Goal: Check status: Check status

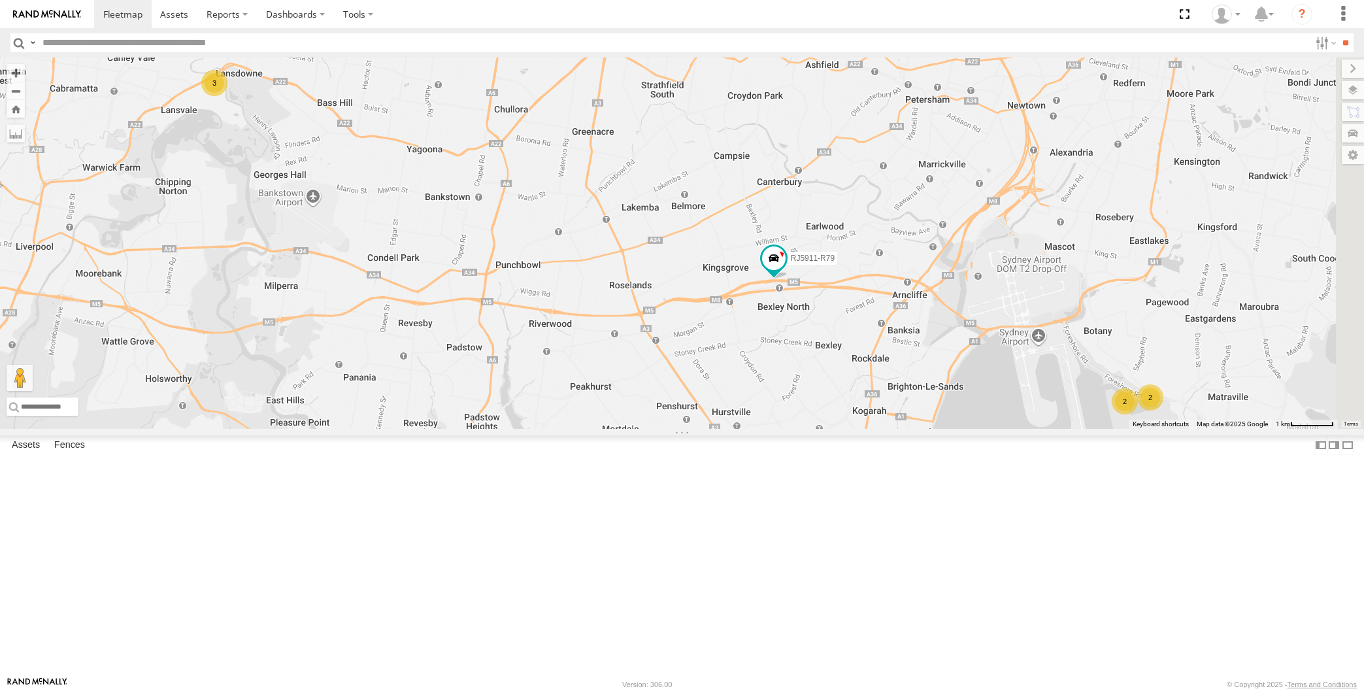
drag, startPoint x: 1013, startPoint y: 472, endPoint x: 886, endPoint y: 438, distance: 131.9
click at [886, 429] on div "2 2 3 RJ5911-R79" at bounding box center [682, 243] width 1364 height 371
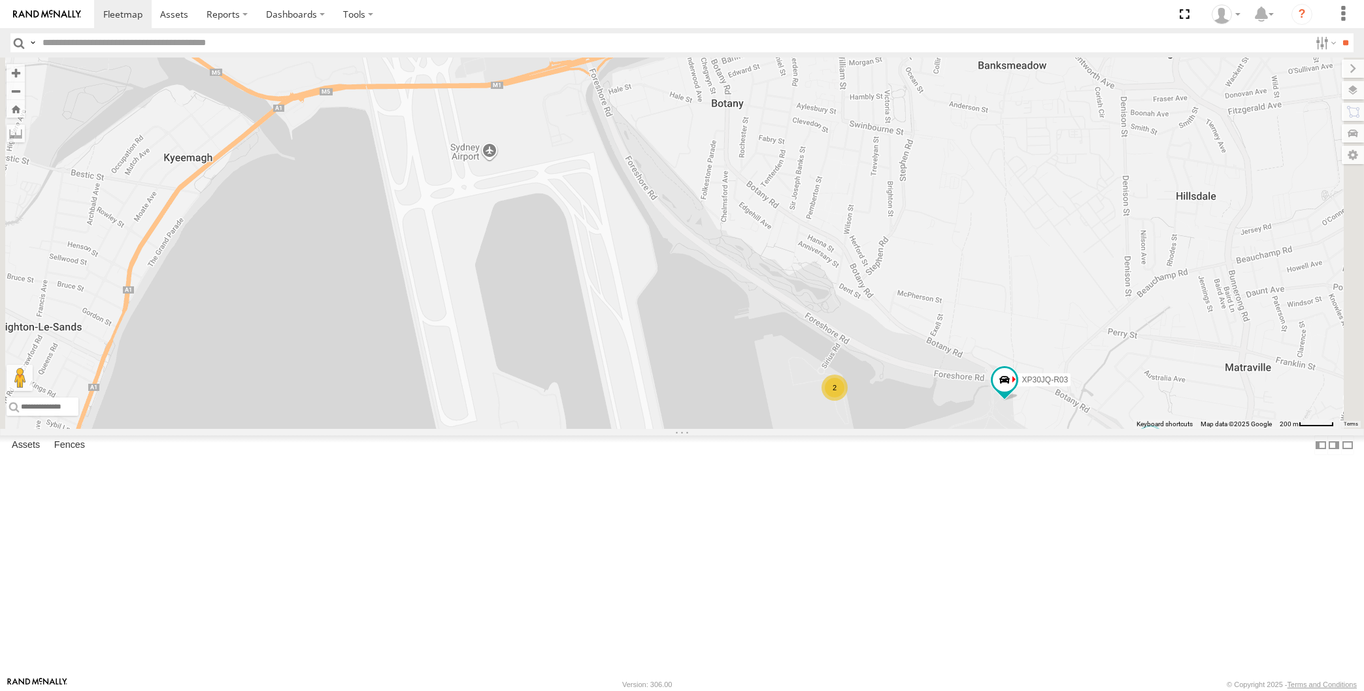
drag, startPoint x: 1171, startPoint y: 596, endPoint x: 1102, endPoint y: 572, distance: 72.8
click at [1105, 429] on div "RJ5911-R79 XP30JQ-R03 2 XO74GU-R69" at bounding box center [682, 243] width 1364 height 371
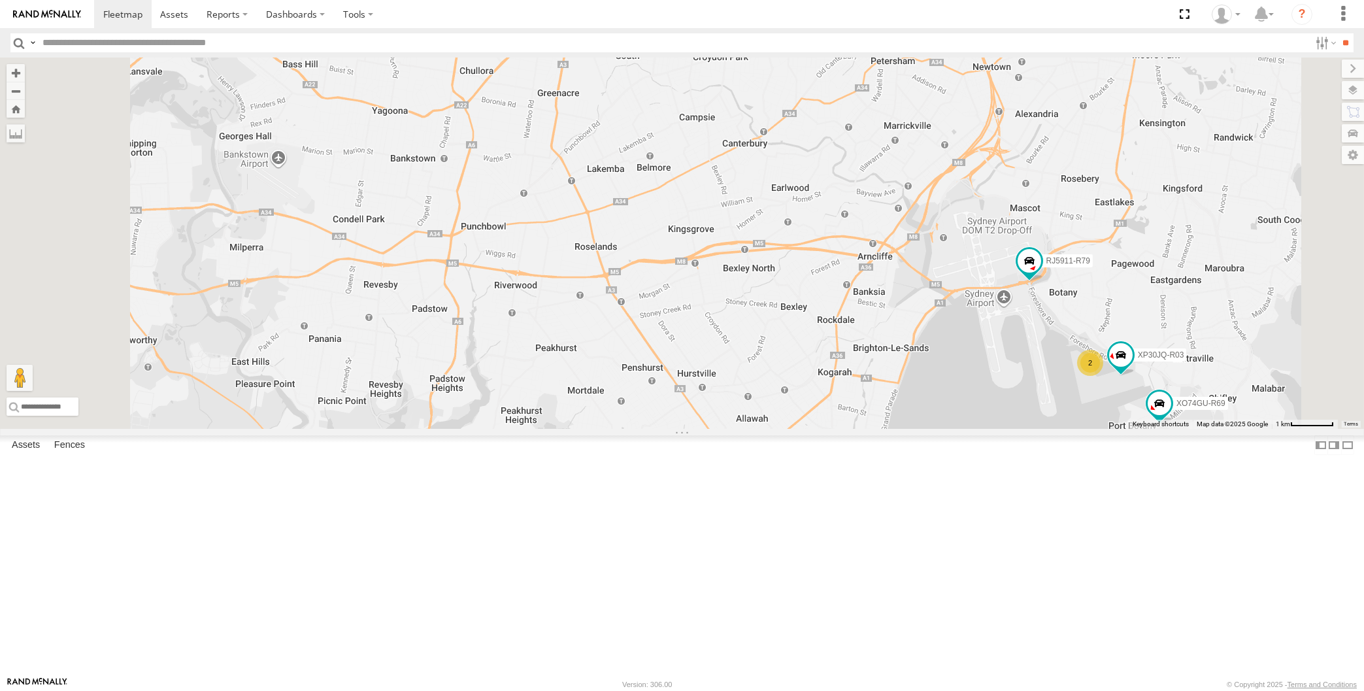
drag, startPoint x: 1091, startPoint y: 555, endPoint x: 1079, endPoint y: 545, distance: 15.8
click at [1079, 429] on div "XP30JQ-R03 RJ5911-R79 2 3 XO74GU-R69" at bounding box center [682, 243] width 1364 height 371
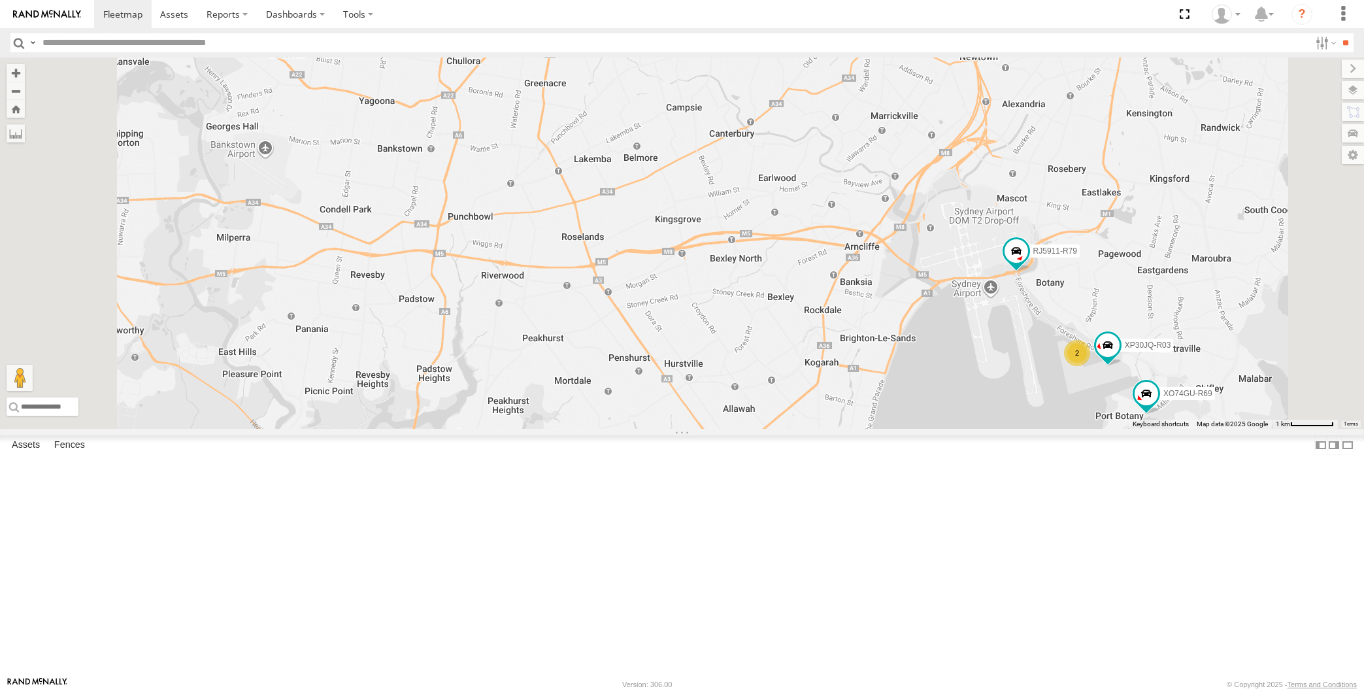
drag, startPoint x: 1038, startPoint y: 554, endPoint x: 1044, endPoint y: 549, distance: 7.9
click at [1044, 429] on div "XP30JQ-R03 RJ5911-R79 2 3 XO74GU-R69" at bounding box center [682, 243] width 1364 height 371
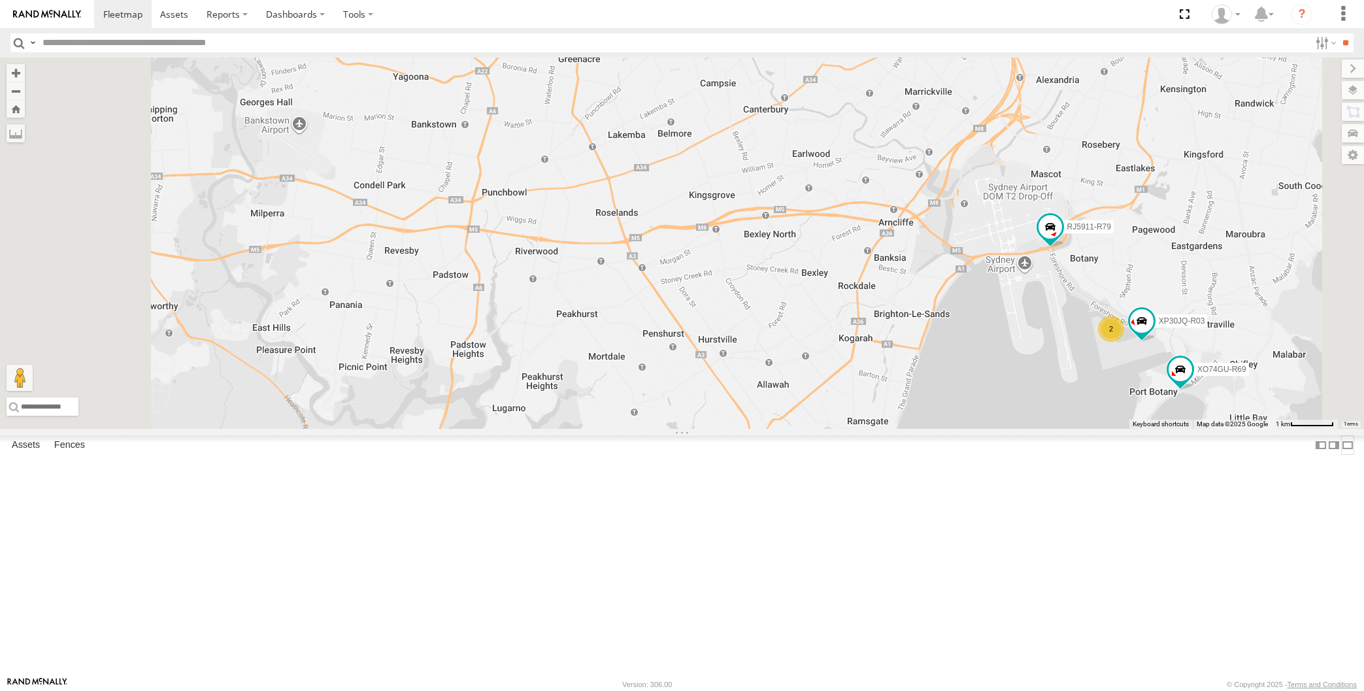
click at [1341, 454] on label at bounding box center [1347, 444] width 13 height 19
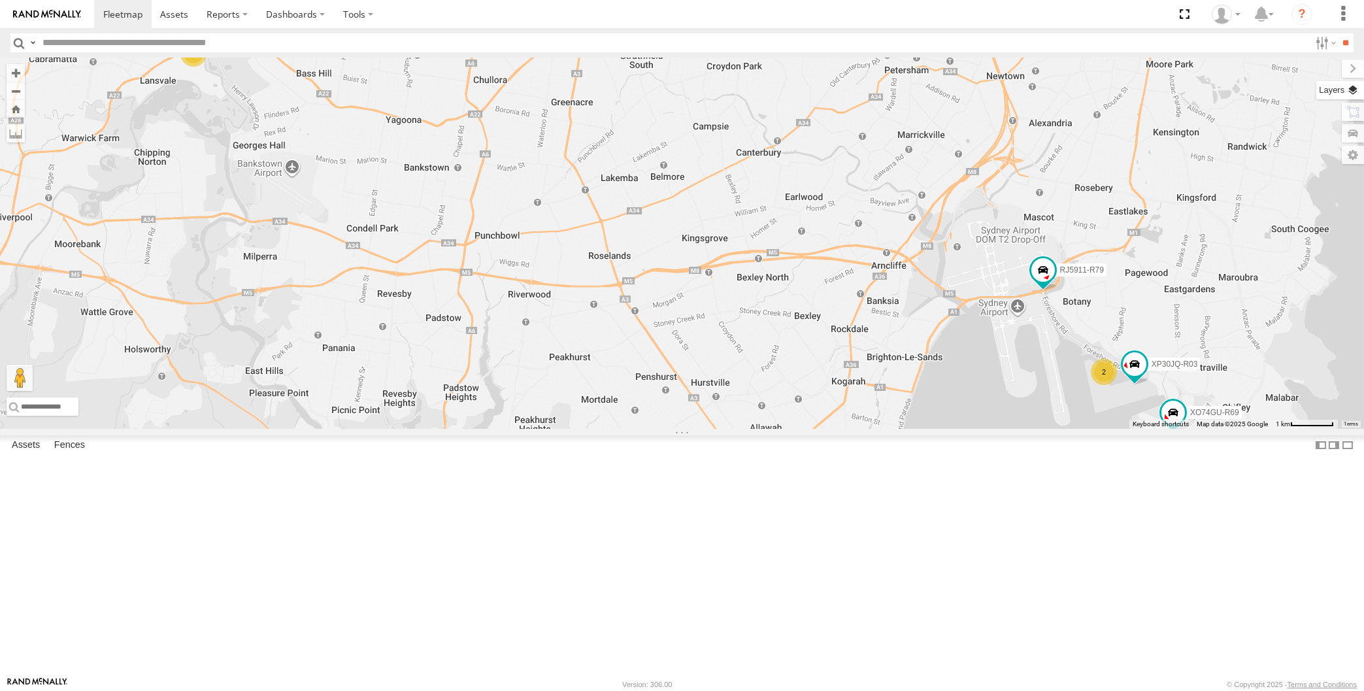
click at [1357, 99] on label at bounding box center [1340, 90] width 48 height 18
click at [0, 0] on span "Basemaps" at bounding box center [0, 0] width 0 height 0
click at [0, 0] on span "Satellite + Roadmap" at bounding box center [0, 0] width 0 height 0
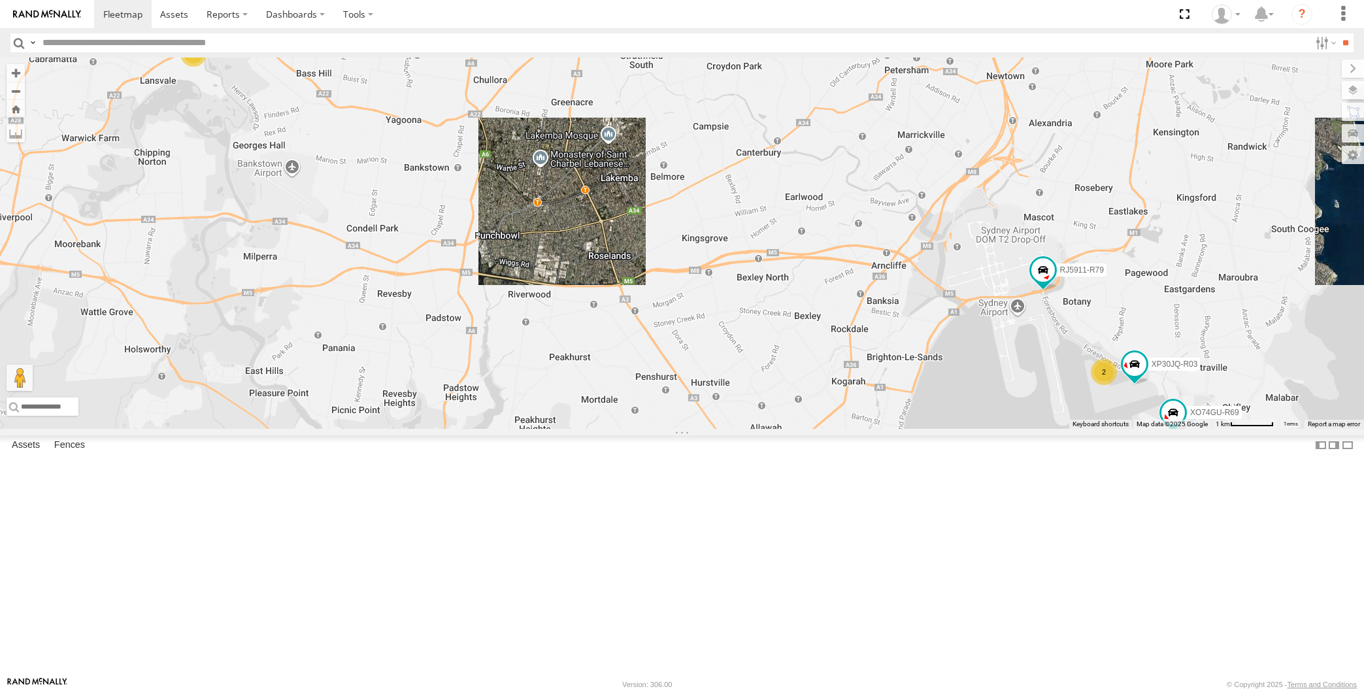
click at [0, 0] on span "Overlays" at bounding box center [0, 0] width 0 height 0
click at [0, 0] on span "Traffic" at bounding box center [0, 0] width 0 height 0
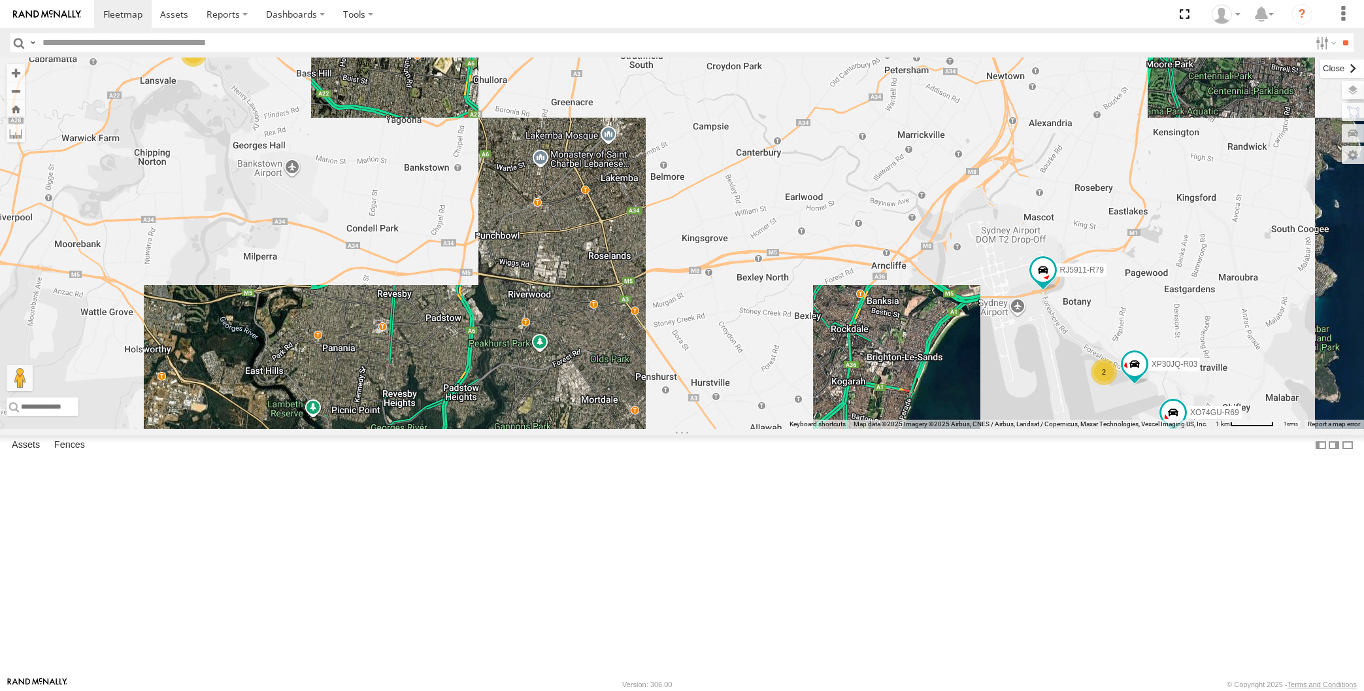
click at [1320, 68] on label at bounding box center [1342, 68] width 44 height 18
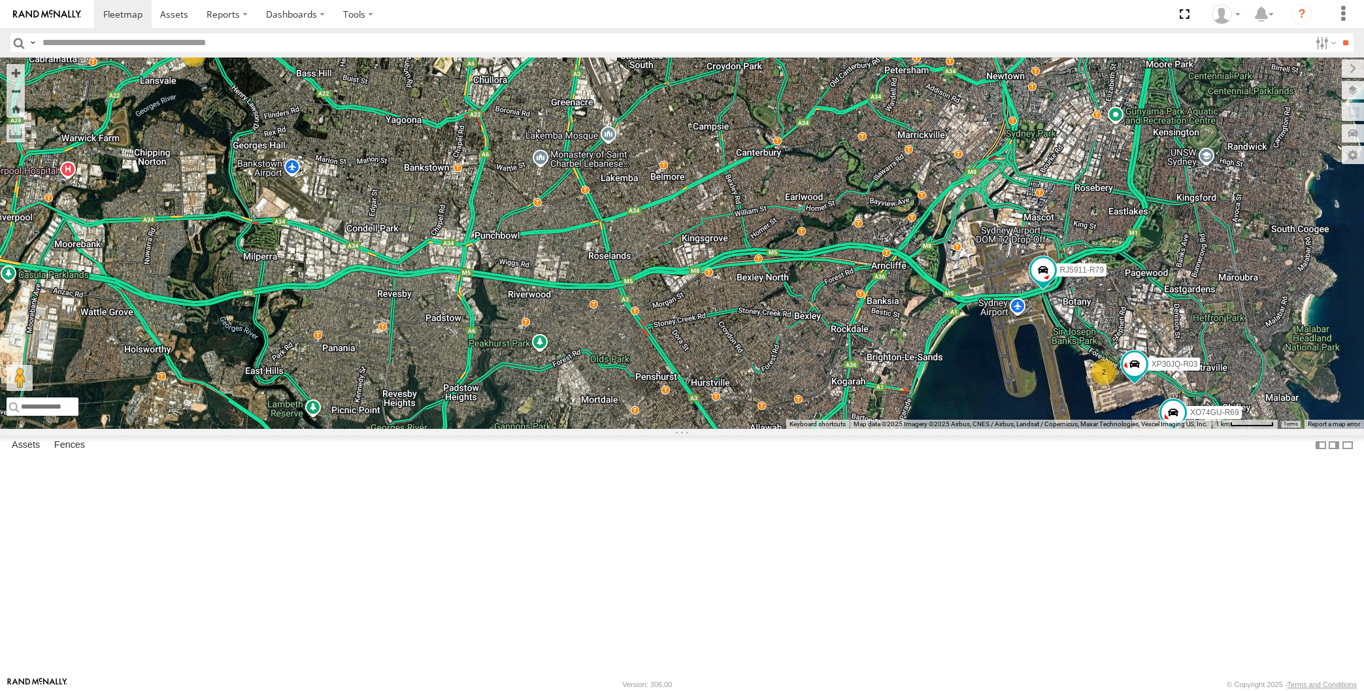
drag, startPoint x: 669, startPoint y: 486, endPoint x: 690, endPoint y: 489, distance: 21.2
click at [689, 429] on div "XP30JQ-R03 2 3 RJ5911-R79 XO74GU-R69" at bounding box center [682, 243] width 1364 height 371
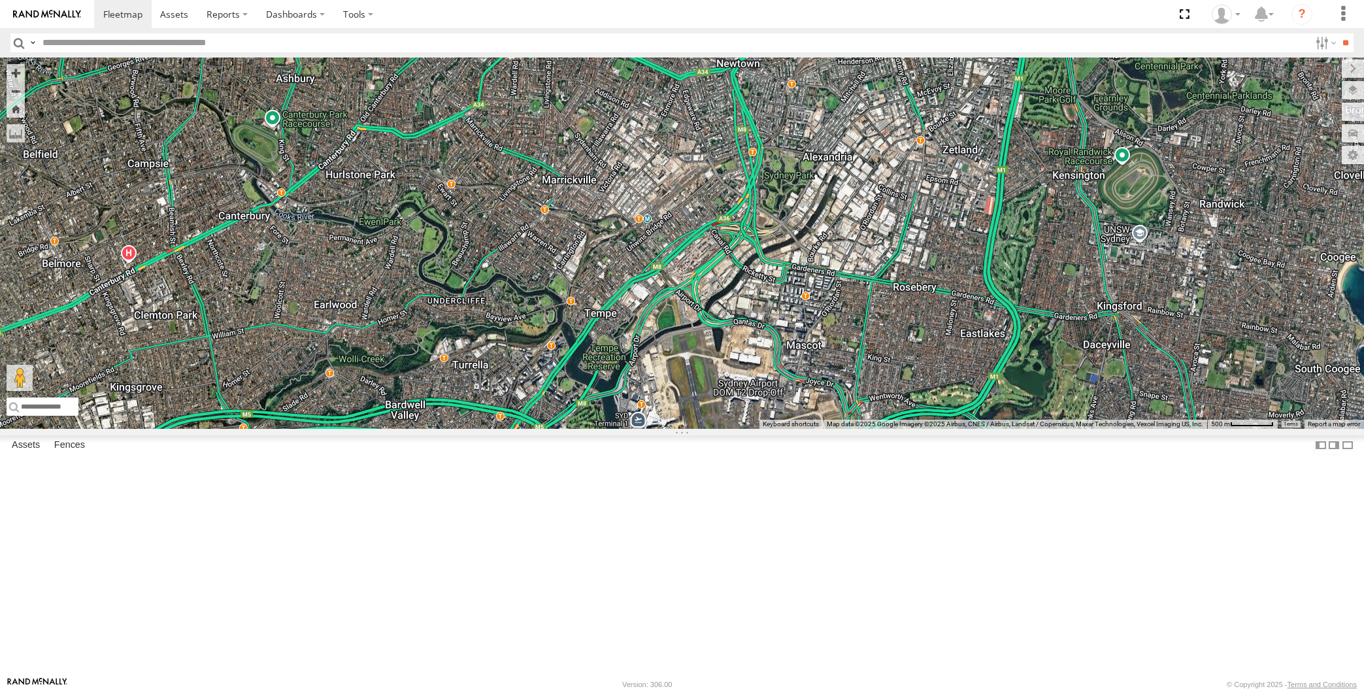
drag, startPoint x: 899, startPoint y: 567, endPoint x: 882, endPoint y: 420, distance: 148.8
click at [888, 429] on div "XP30JQ-R03 RJ5911-R79 XO74GU-R69" at bounding box center [682, 243] width 1364 height 371
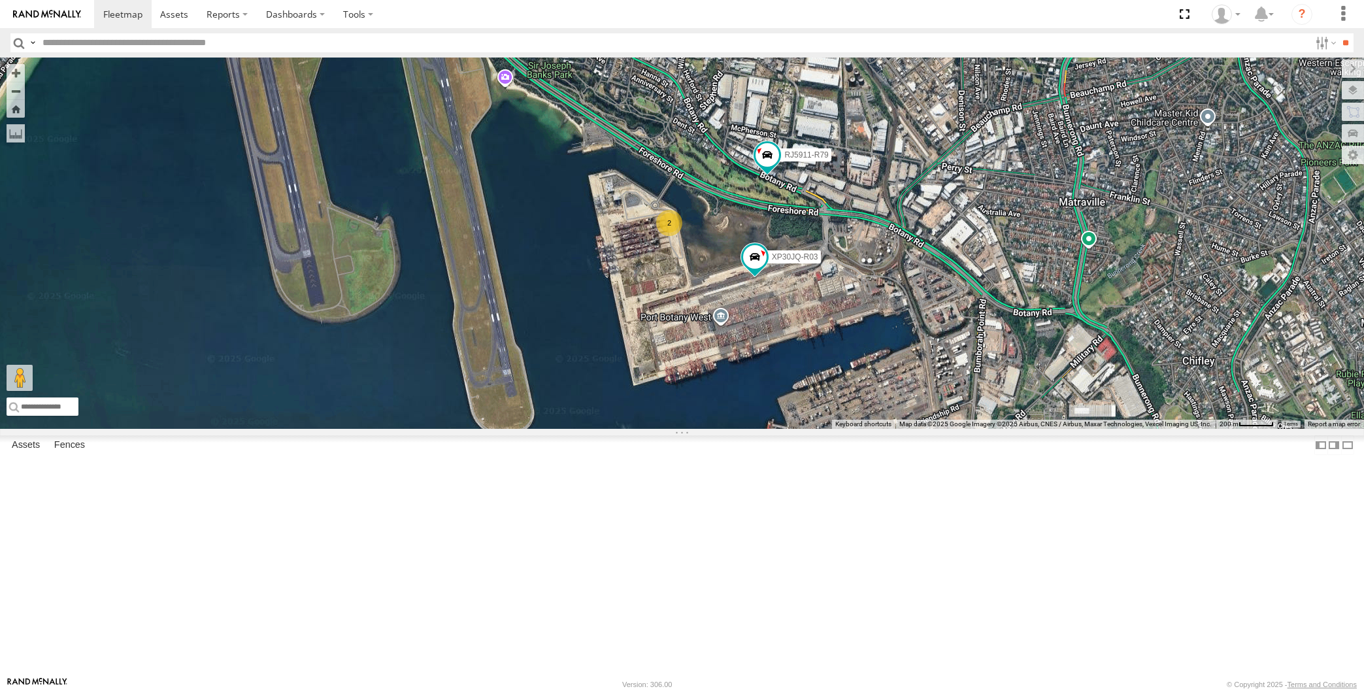
drag, startPoint x: 869, startPoint y: 477, endPoint x: 831, endPoint y: 458, distance: 42.4
click at [857, 429] on div "XP30JQ-R03 RJ5911-R79 XO74GU-R69 2" at bounding box center [682, 243] width 1364 height 371
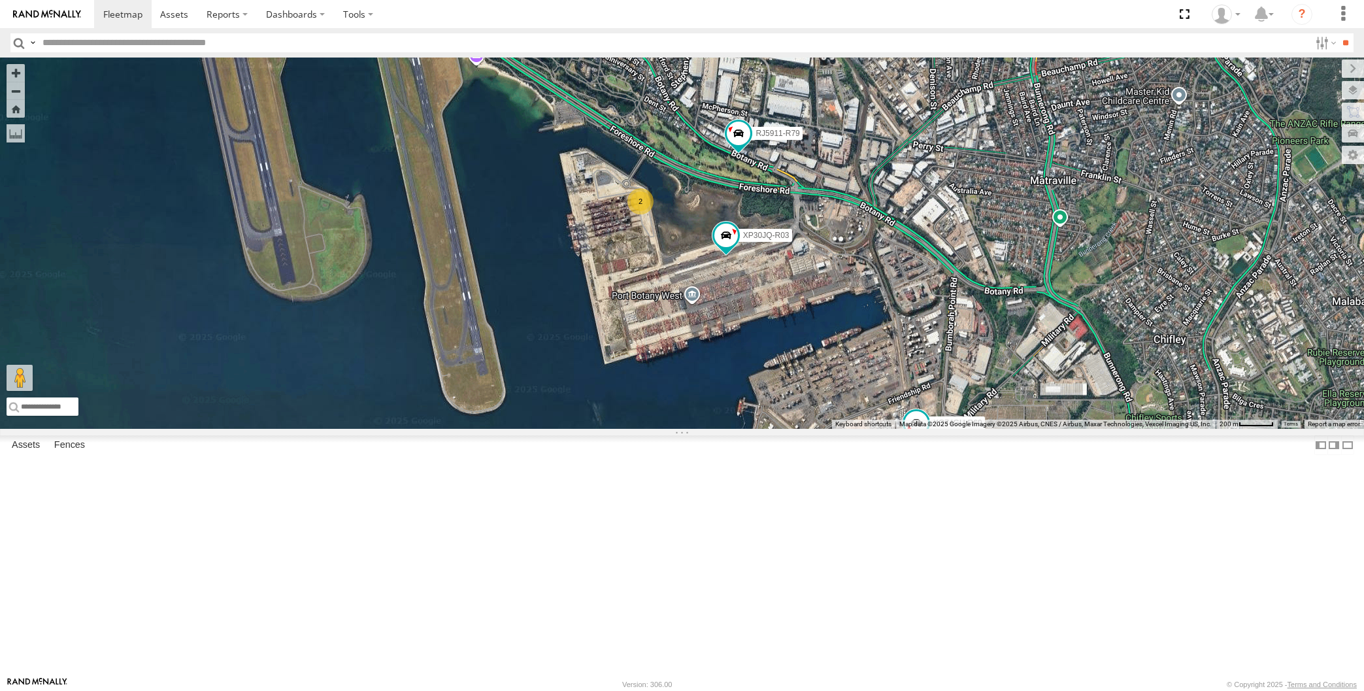
drag, startPoint x: 1018, startPoint y: 526, endPoint x: 1011, endPoint y: 475, distance: 50.8
click at [1012, 429] on div "XP30JQ-R03 RJ5911-R79 XO74GU-R69 2" at bounding box center [682, 243] width 1364 height 371
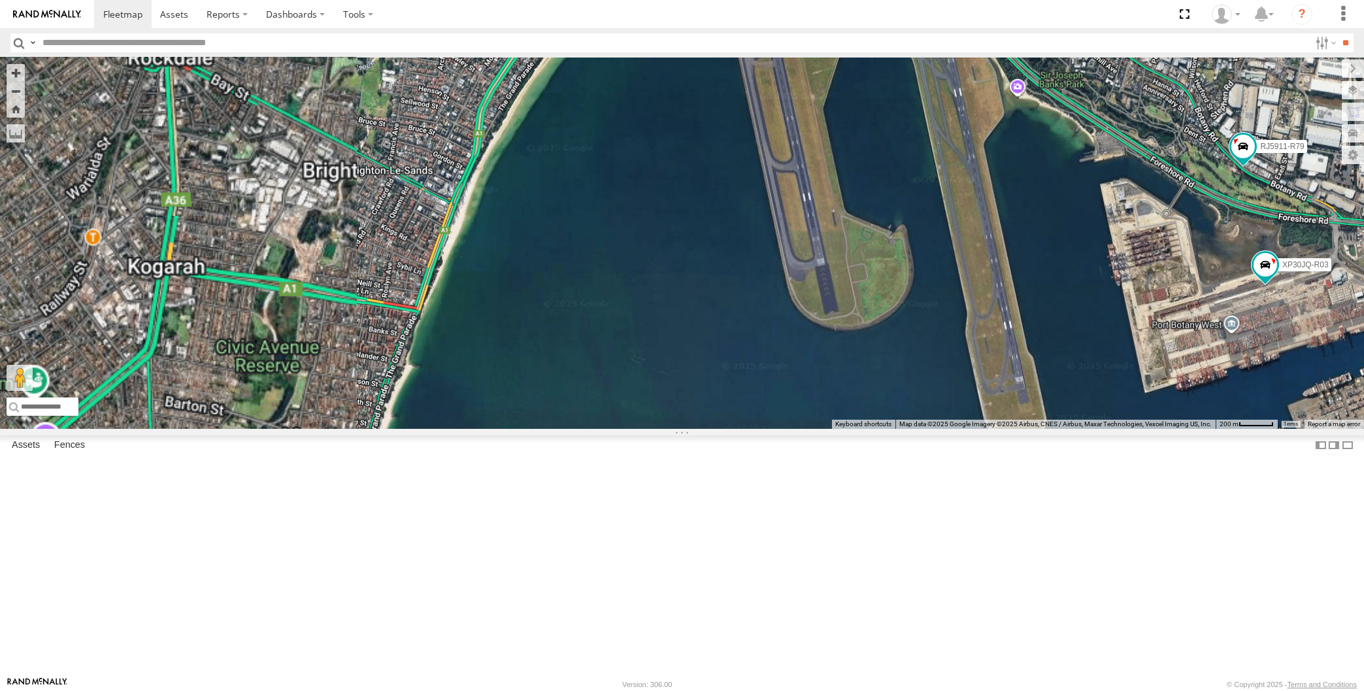
drag, startPoint x: 1214, startPoint y: 477, endPoint x: 1161, endPoint y: 469, distance: 54.2
click at [1165, 429] on div "XO74GU-R69 XP30JQ-R03 RJ5911-R79" at bounding box center [682, 243] width 1364 height 371
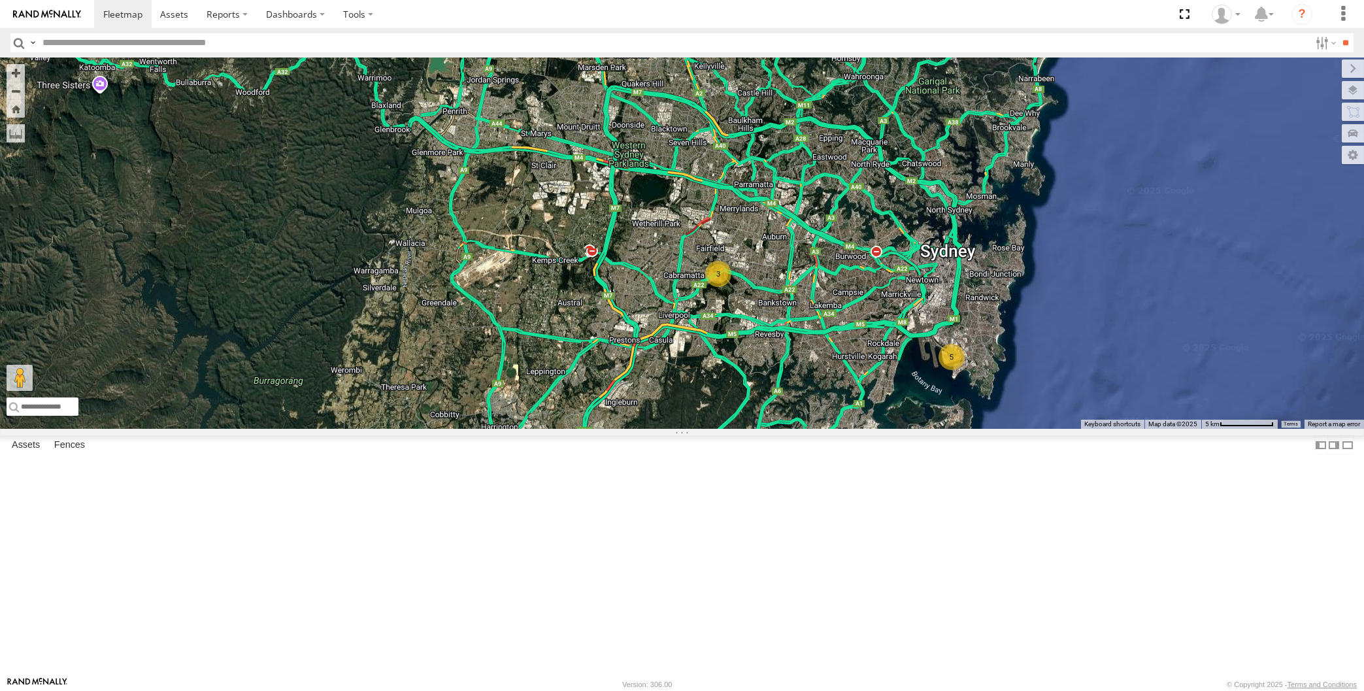
click at [834, 429] on div "5 3" at bounding box center [682, 243] width 1364 height 371
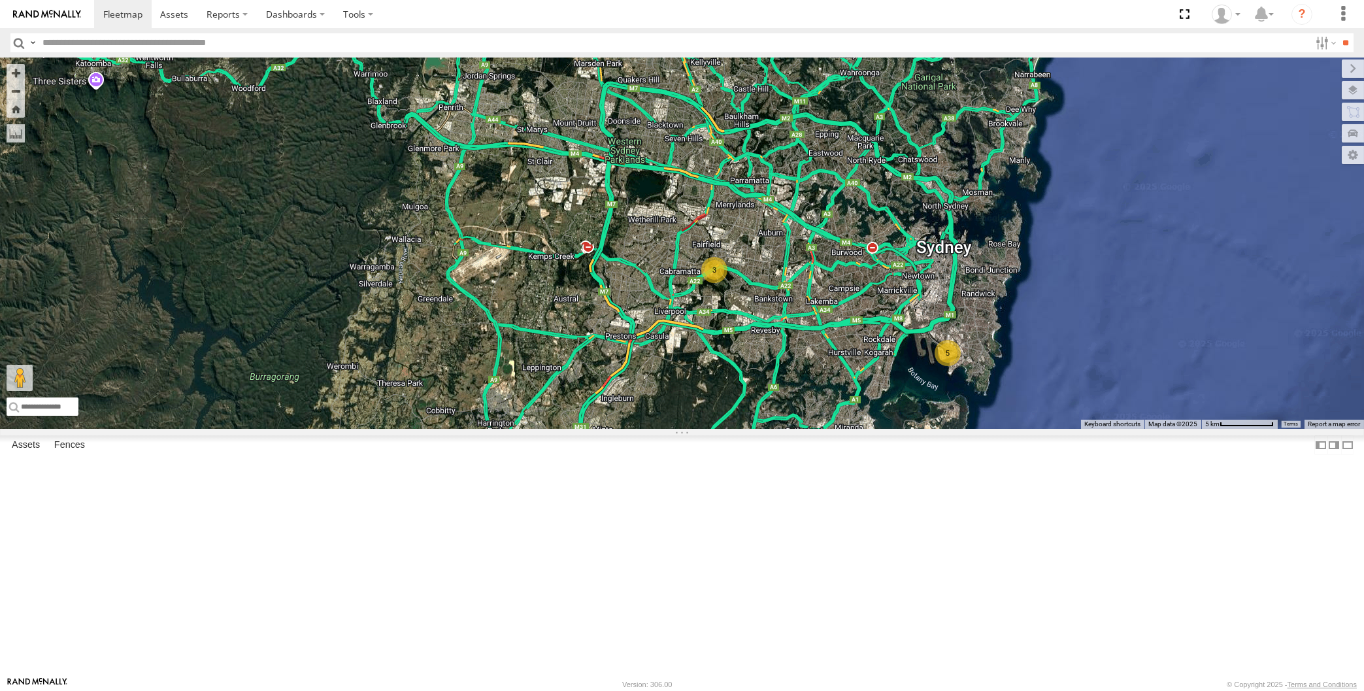
drag, startPoint x: 778, startPoint y: 488, endPoint x: 756, endPoint y: 477, distance: 25.7
click at [757, 429] on div "5 3" at bounding box center [682, 243] width 1364 height 371
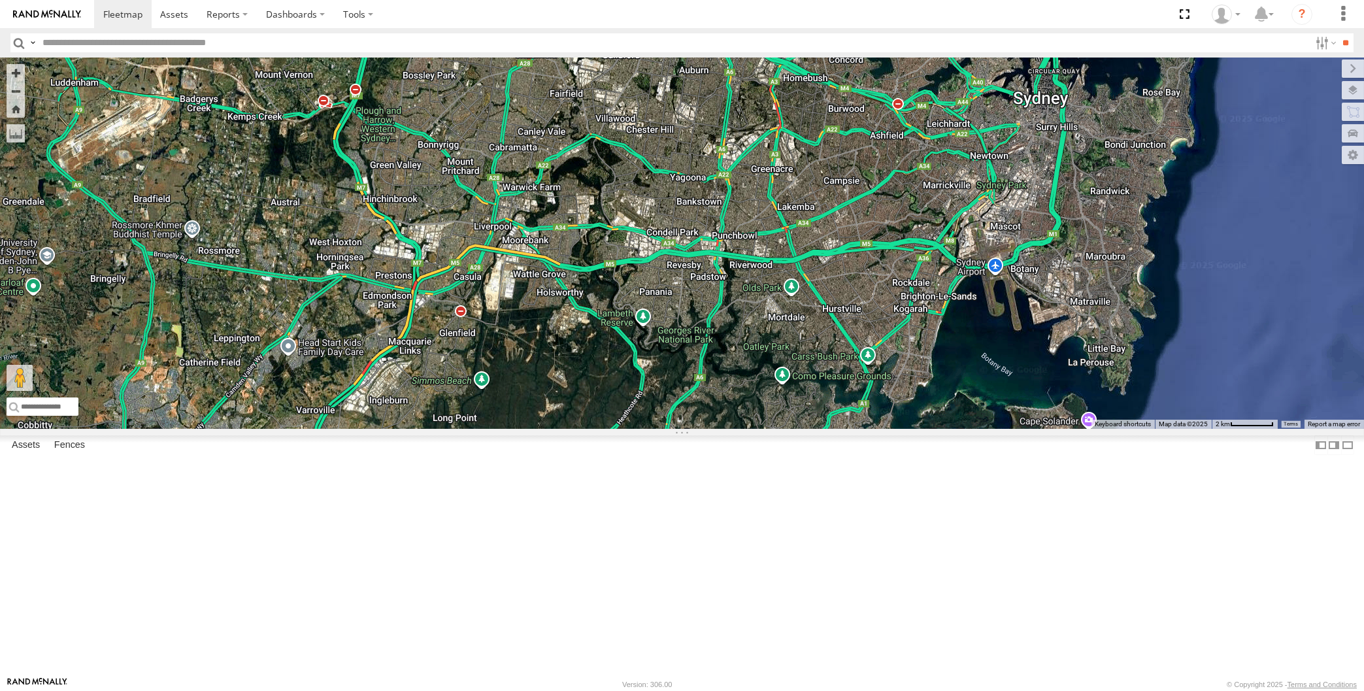
drag, startPoint x: 819, startPoint y: 501, endPoint x: 750, endPoint y: 498, distance: 68.7
click at [781, 429] on div at bounding box center [682, 243] width 1364 height 371
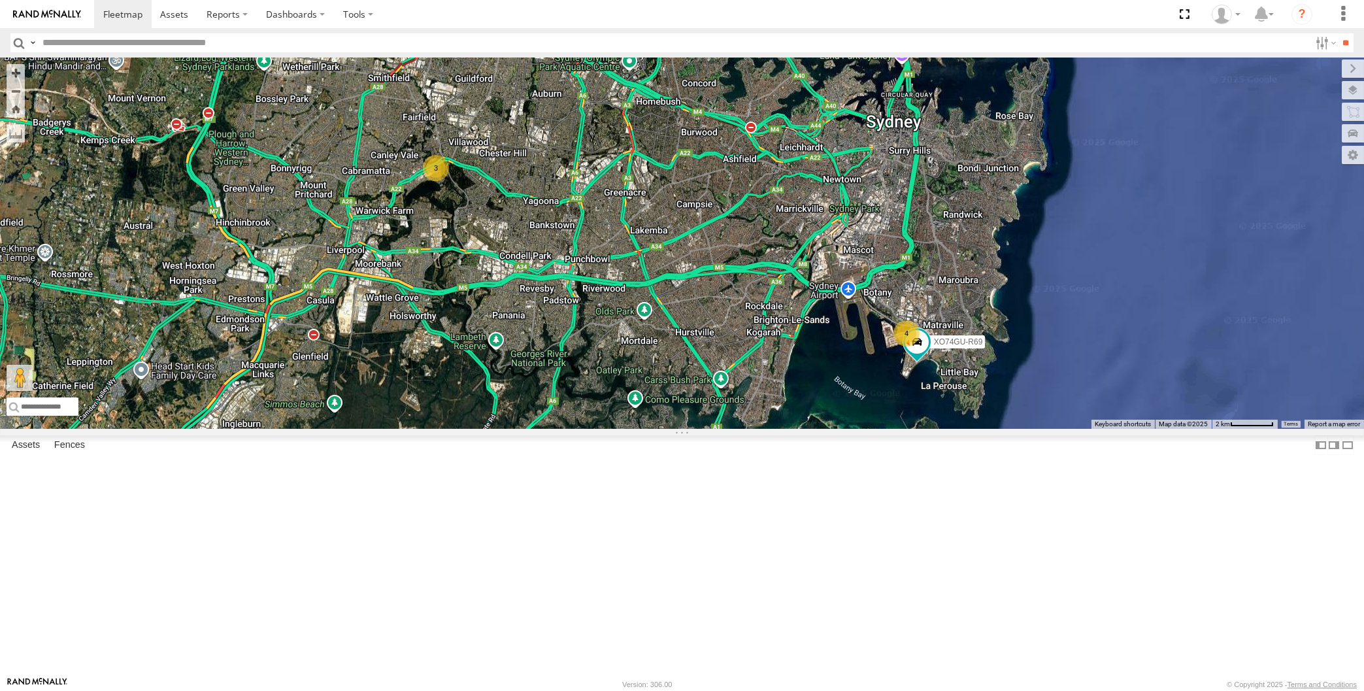
drag, startPoint x: 637, startPoint y: 442, endPoint x: 645, endPoint y: 471, distance: 30.4
click at [644, 429] on div "XO74GU-R69 4 3" at bounding box center [682, 243] width 1364 height 371
